Goal: Information Seeking & Learning: Learn about a topic

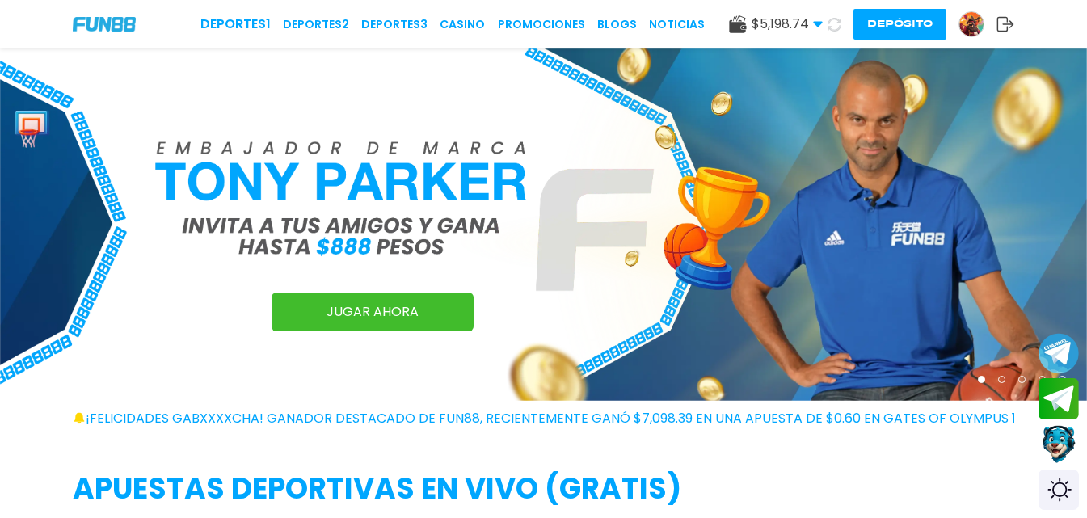
click at [559, 32] on link "Promociones" at bounding box center [541, 24] width 87 height 17
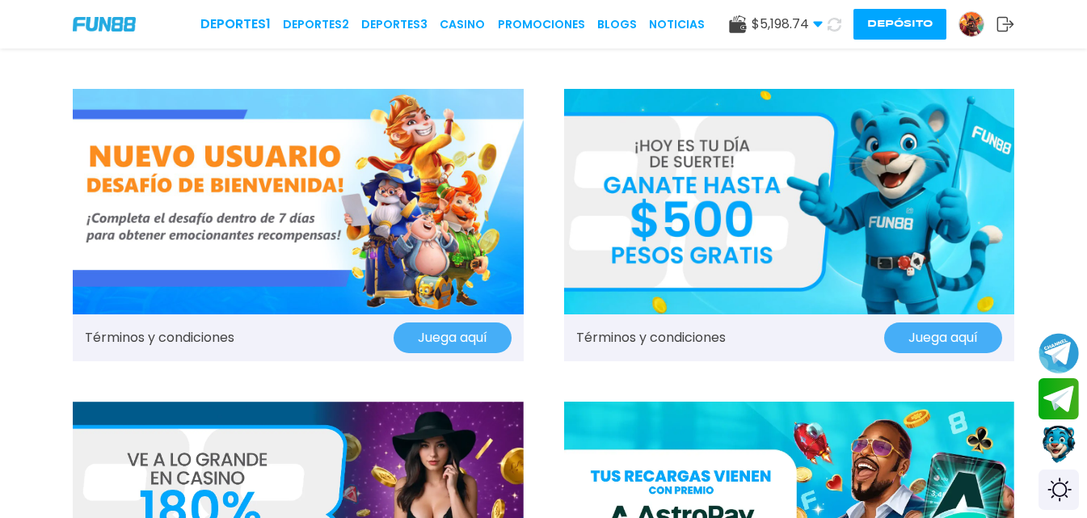
scroll to position [162, 0]
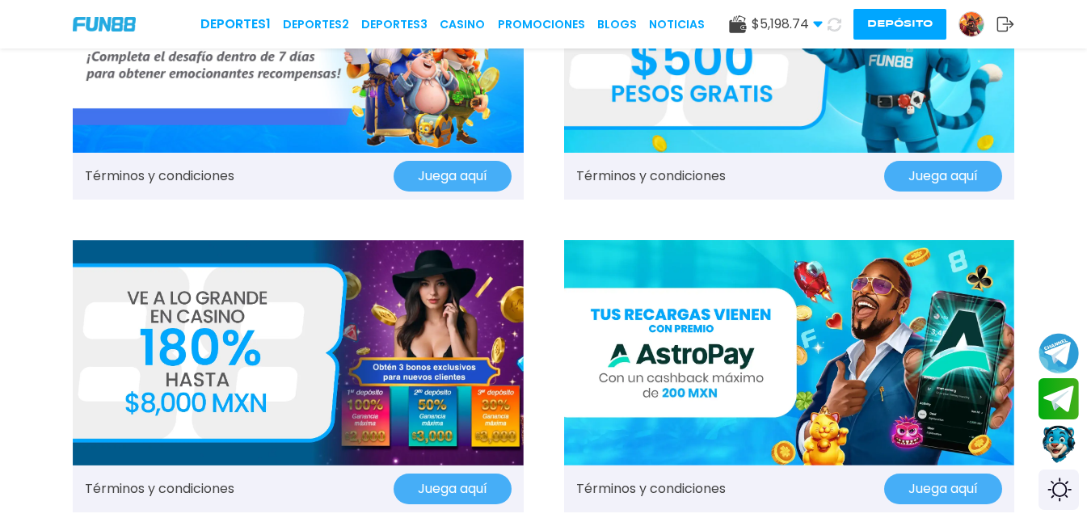
click at [366, 331] on img at bounding box center [298, 353] width 451 height 226
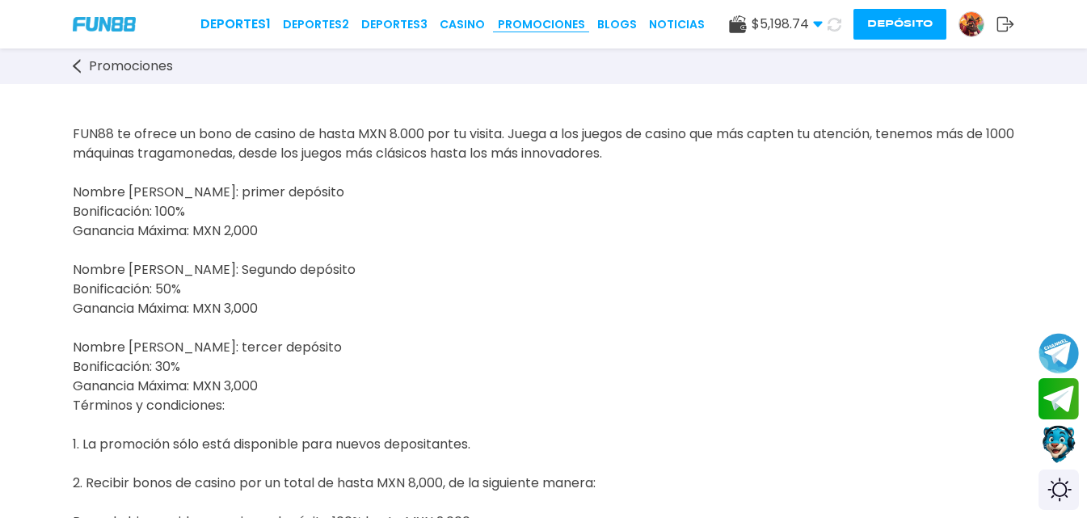
click at [551, 24] on link "Promociones" at bounding box center [541, 24] width 87 height 17
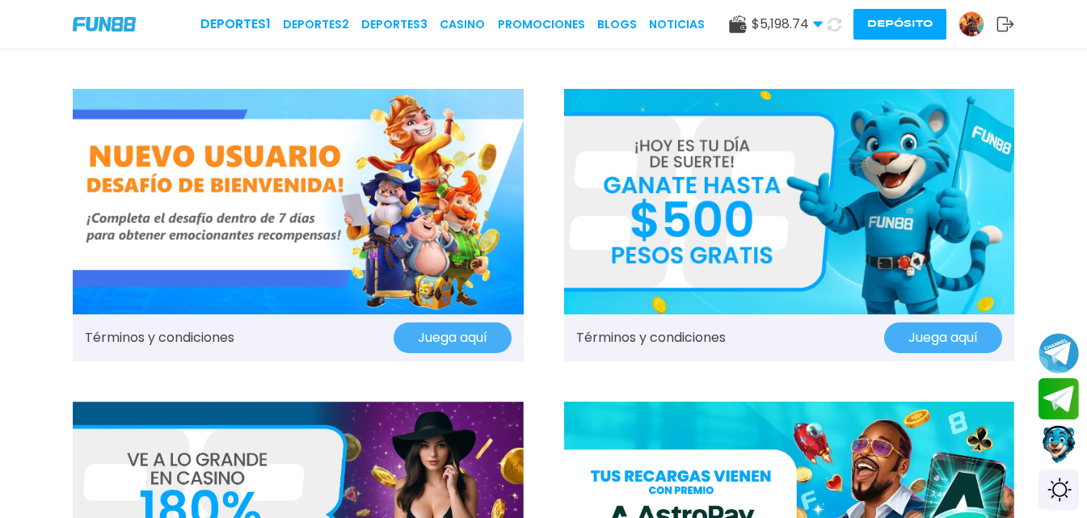
click at [443, 240] on img at bounding box center [298, 202] width 451 height 226
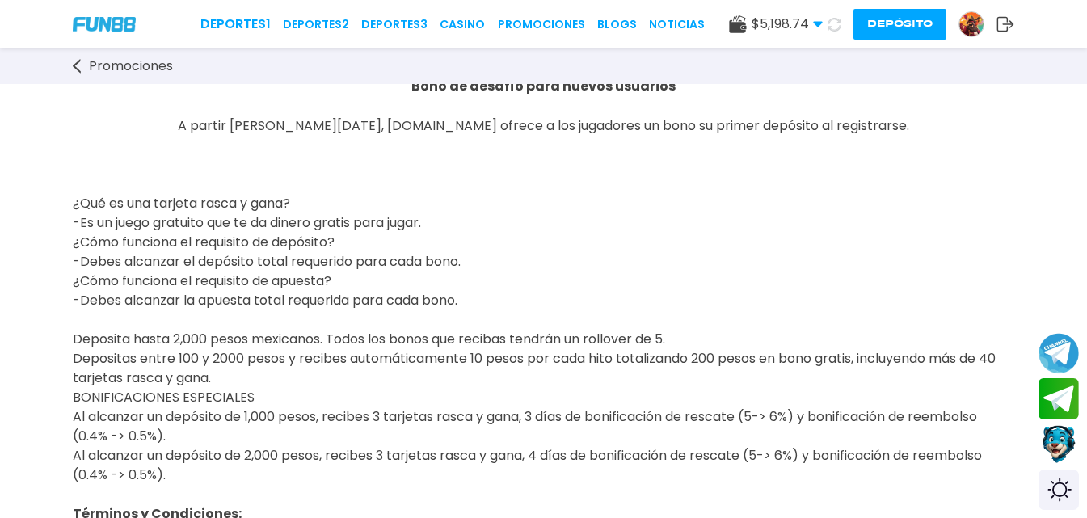
scroll to position [81, 0]
